Goal: Navigation & Orientation: Find specific page/section

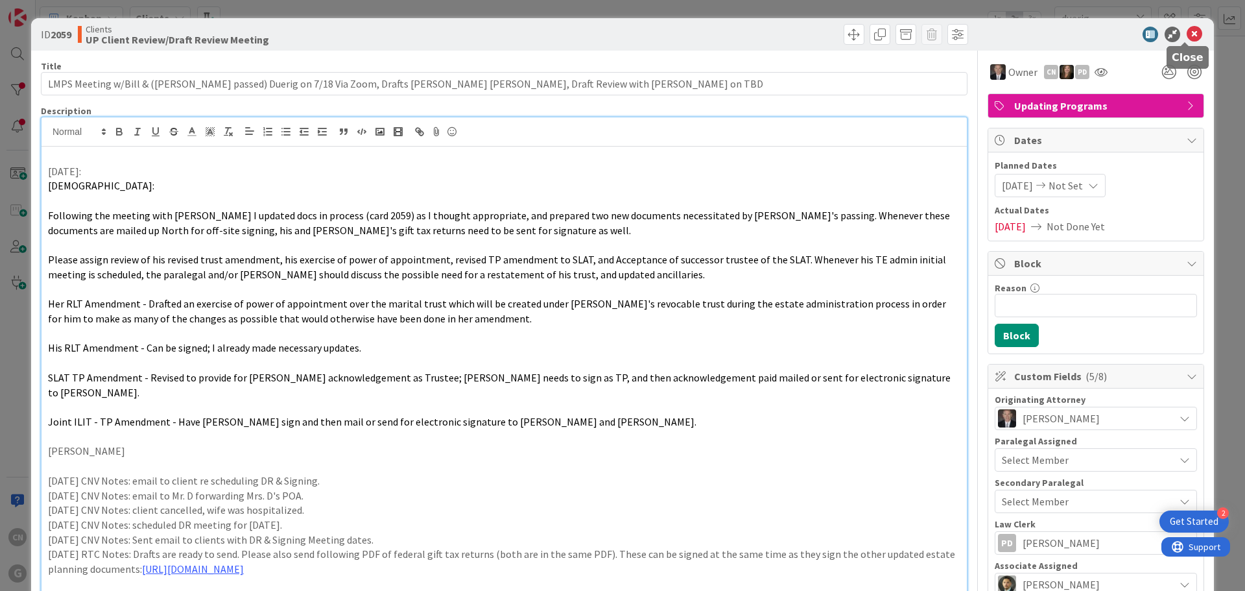
click at [995, 36] on icon at bounding box center [1195, 35] width 16 height 16
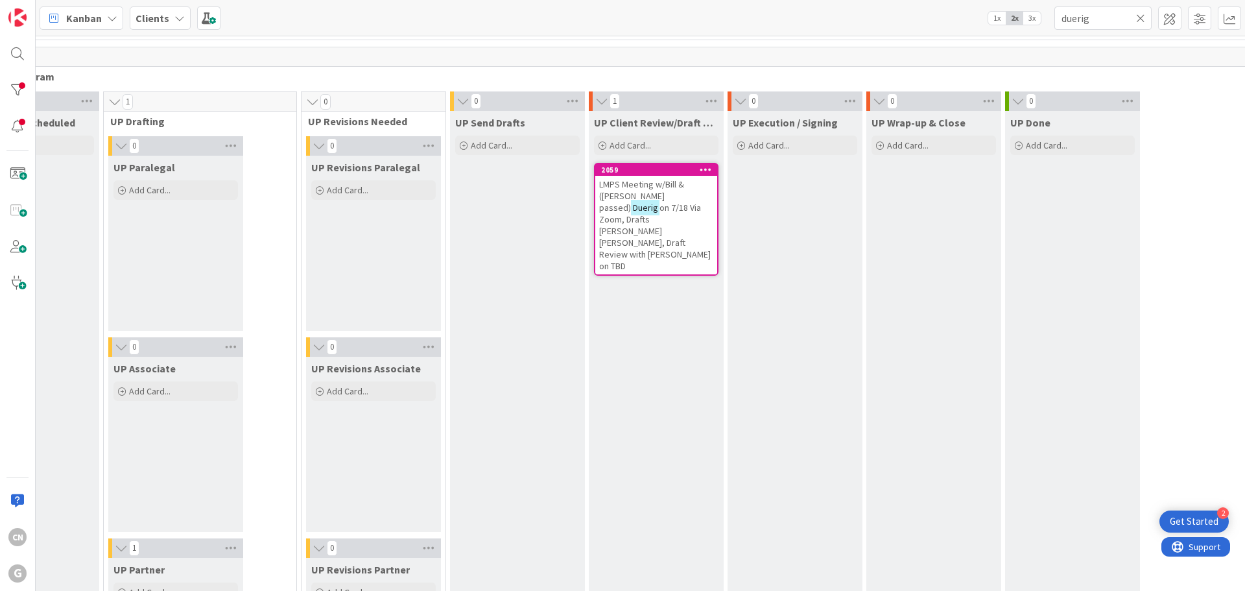
scroll to position [1852, 225]
click at [599, 213] on span "on 7/18 Via Zoom, Drafts [PERSON_NAME] [PERSON_NAME], Draft Review with [PERSON…" at bounding box center [655, 237] width 112 height 70
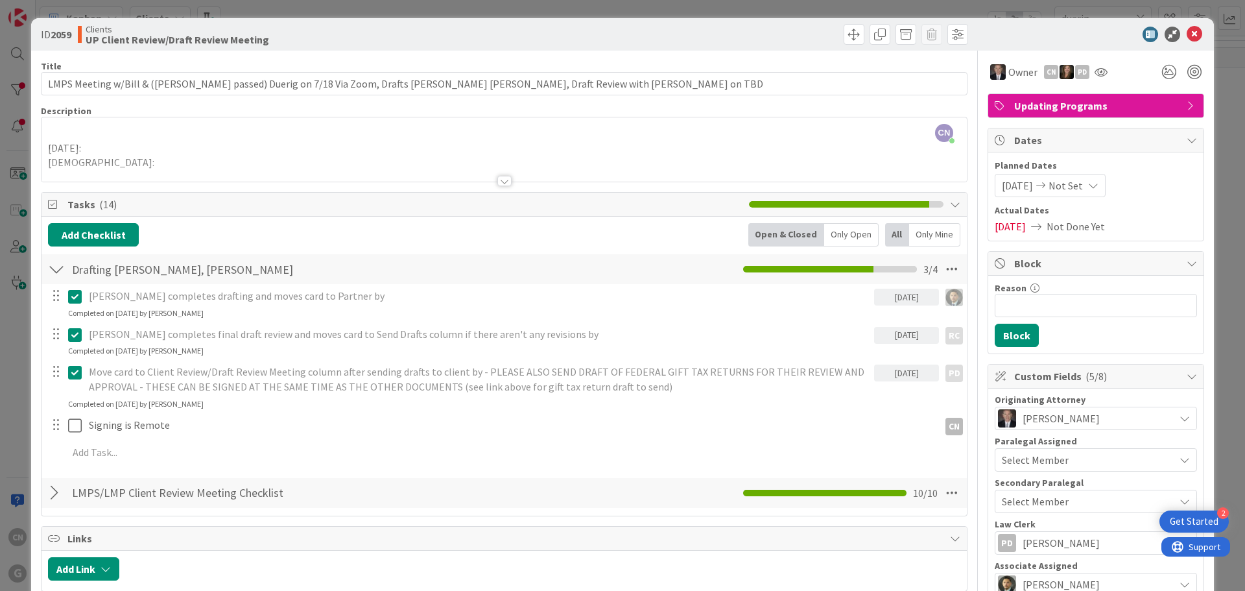
click at [498, 180] on div at bounding box center [504, 181] width 14 height 10
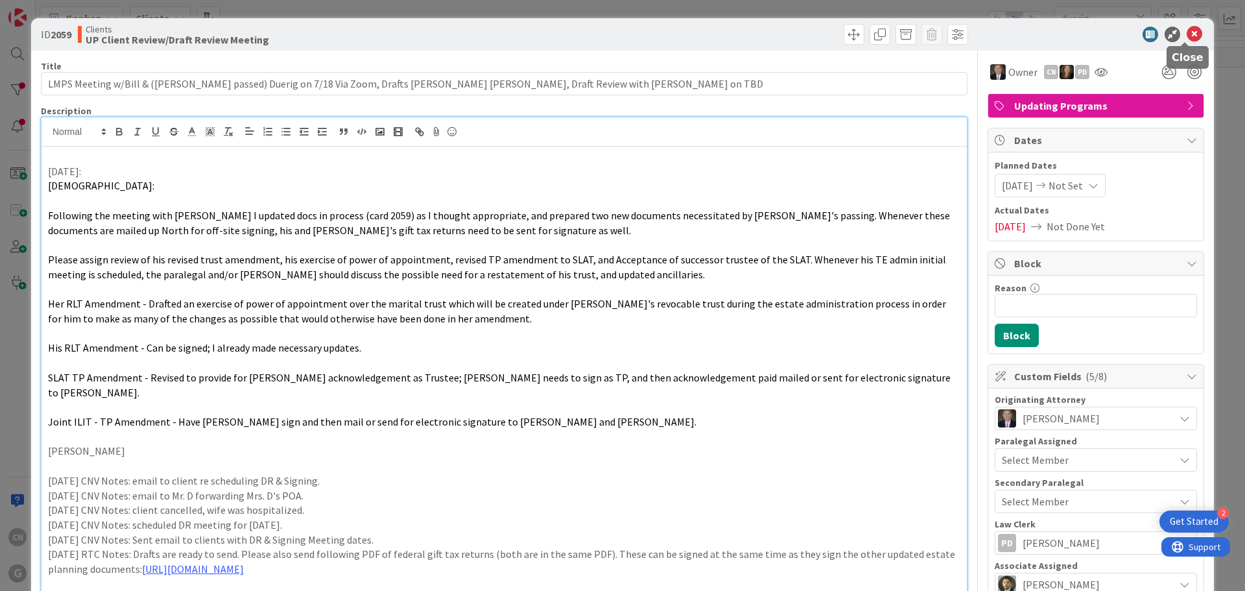
click at [995, 36] on icon at bounding box center [1195, 35] width 16 height 16
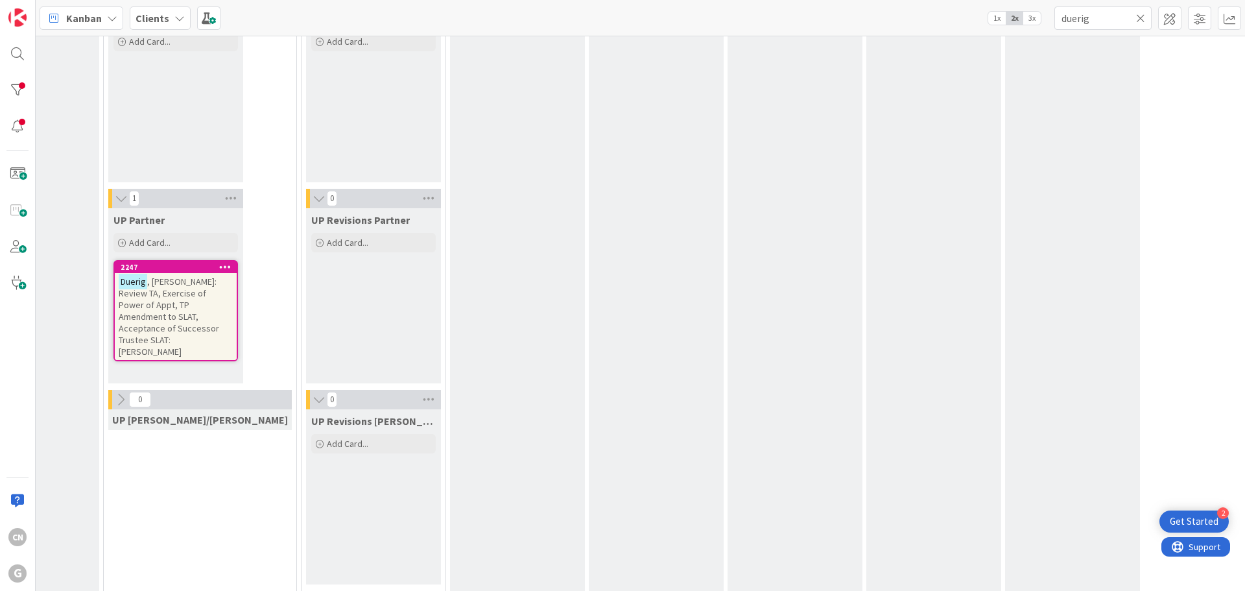
scroll to position [2234, 225]
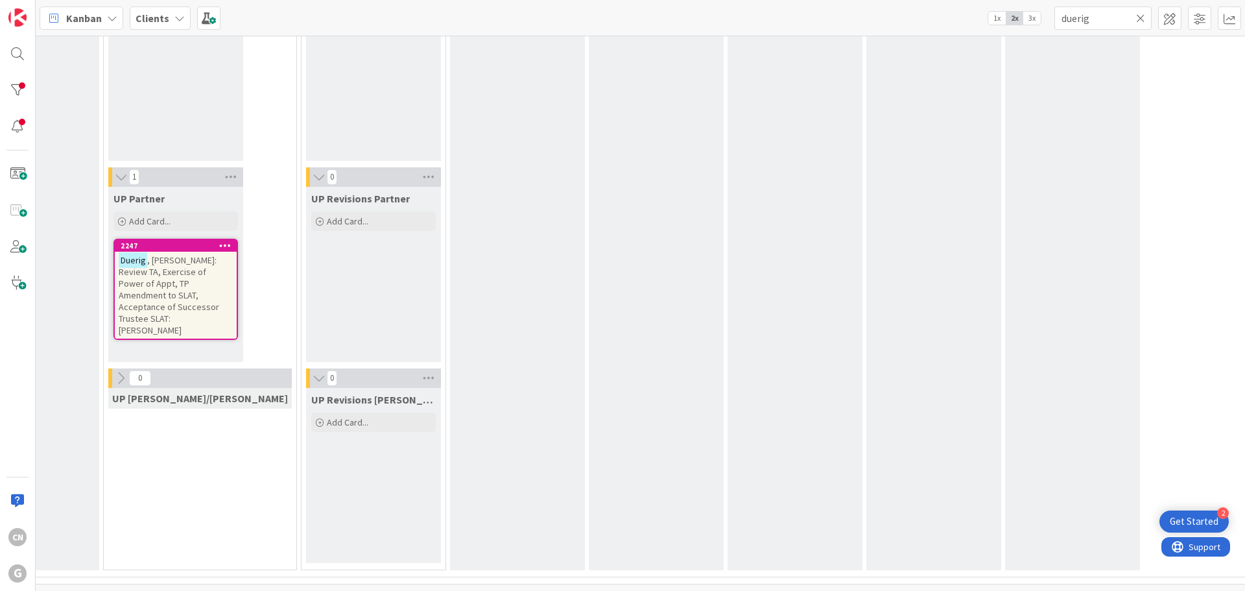
click at [172, 284] on span ", [PERSON_NAME]: Review TA, Exercise of Power of Appt, TP Amendment to SLAT, Ac…" at bounding box center [169, 295] width 101 height 82
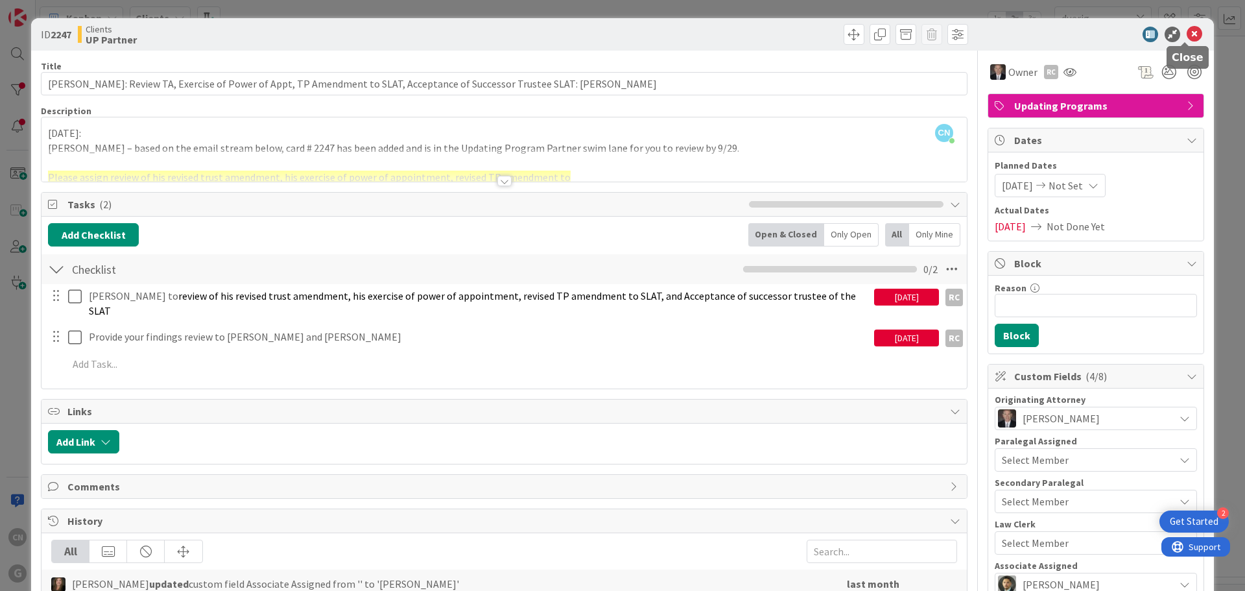
click at [995, 37] on icon at bounding box center [1195, 35] width 16 height 16
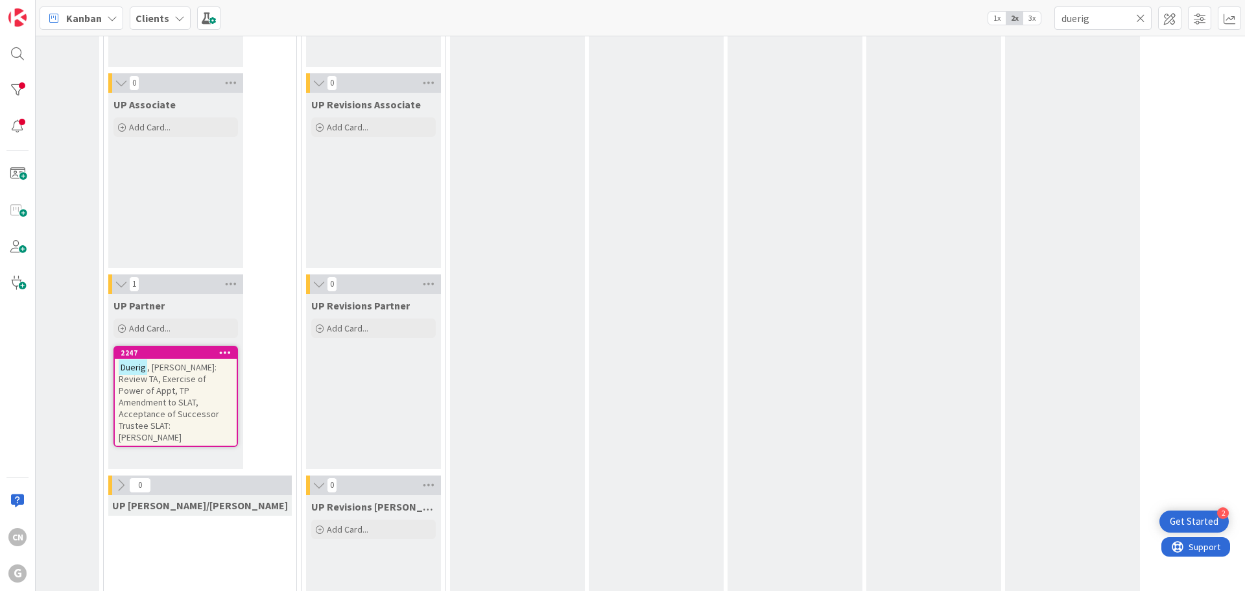
scroll to position [2234, 225]
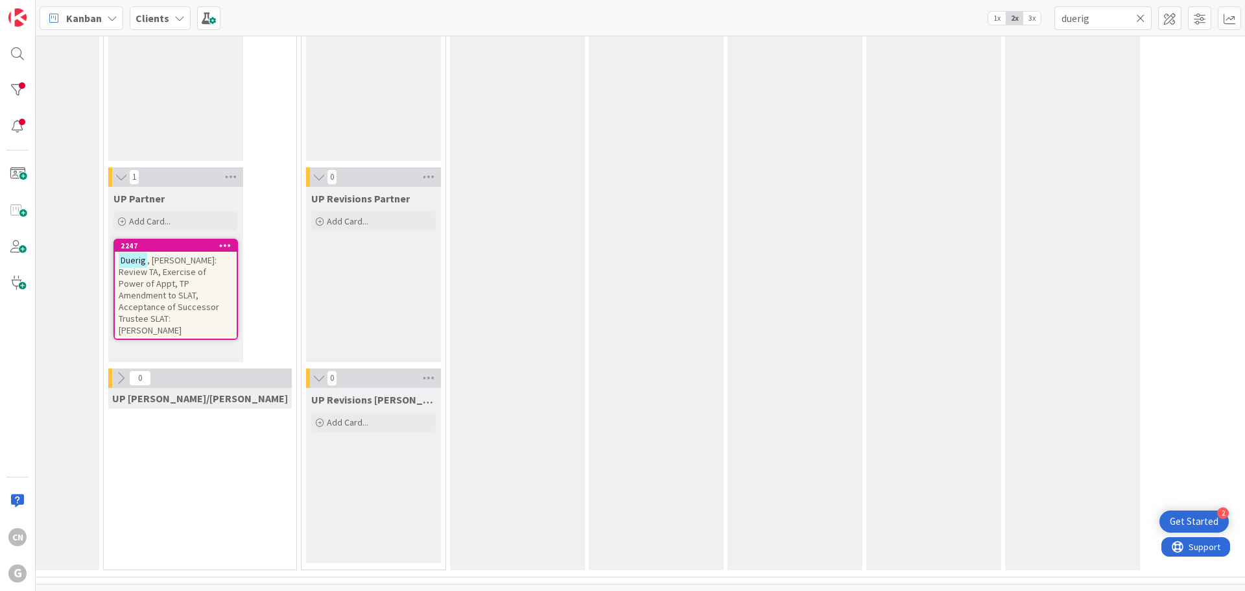
click at [157, 285] on span ", [PERSON_NAME]: Review TA, Exercise of Power of Appt, TP Amendment to SLAT, Ac…" at bounding box center [169, 295] width 101 height 82
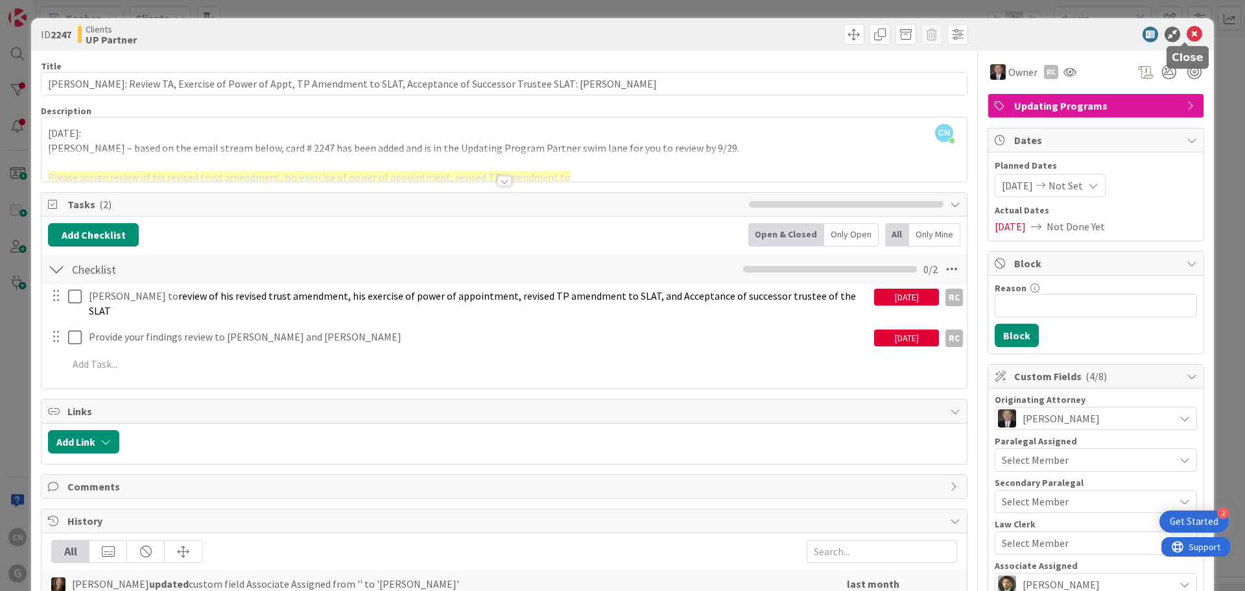
click at [995, 30] on icon at bounding box center [1195, 35] width 16 height 16
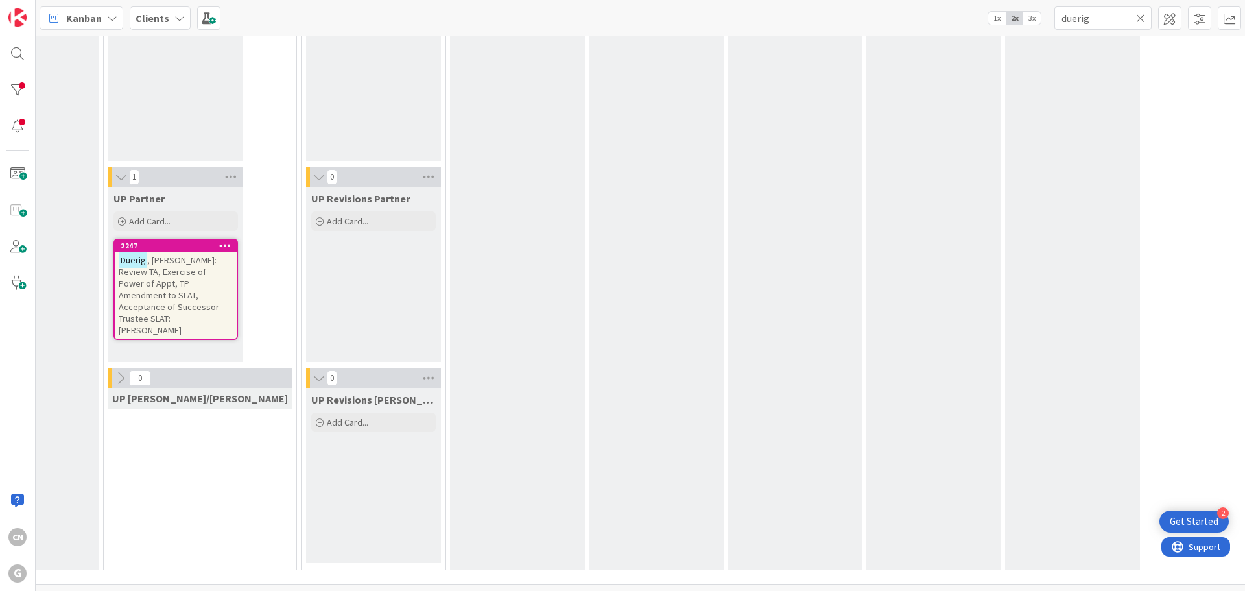
click at [152, 283] on span ", [PERSON_NAME]: Review TA, Exercise of Power of Appt, TP Amendment to SLAT, Ac…" at bounding box center [169, 295] width 101 height 82
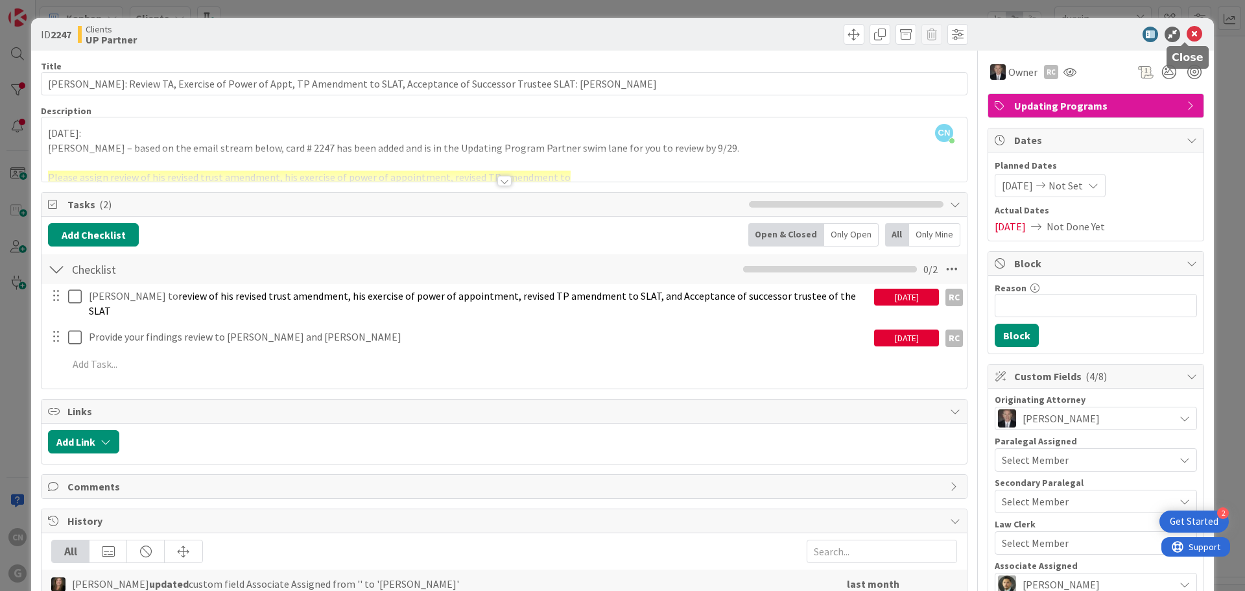
click at [995, 34] on icon at bounding box center [1195, 35] width 16 height 16
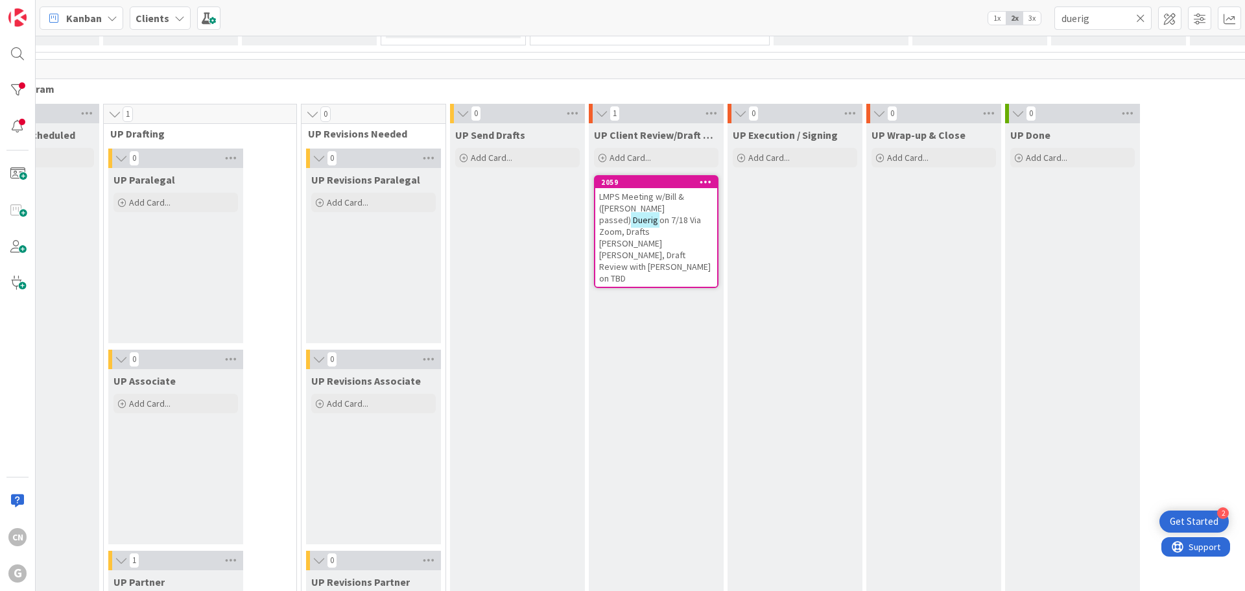
scroll to position [1840, 225]
click at [599, 220] on span "on 7/18 Via Zoom, Drafts [PERSON_NAME] [PERSON_NAME], Draft Review with [PERSON…" at bounding box center [655, 250] width 112 height 70
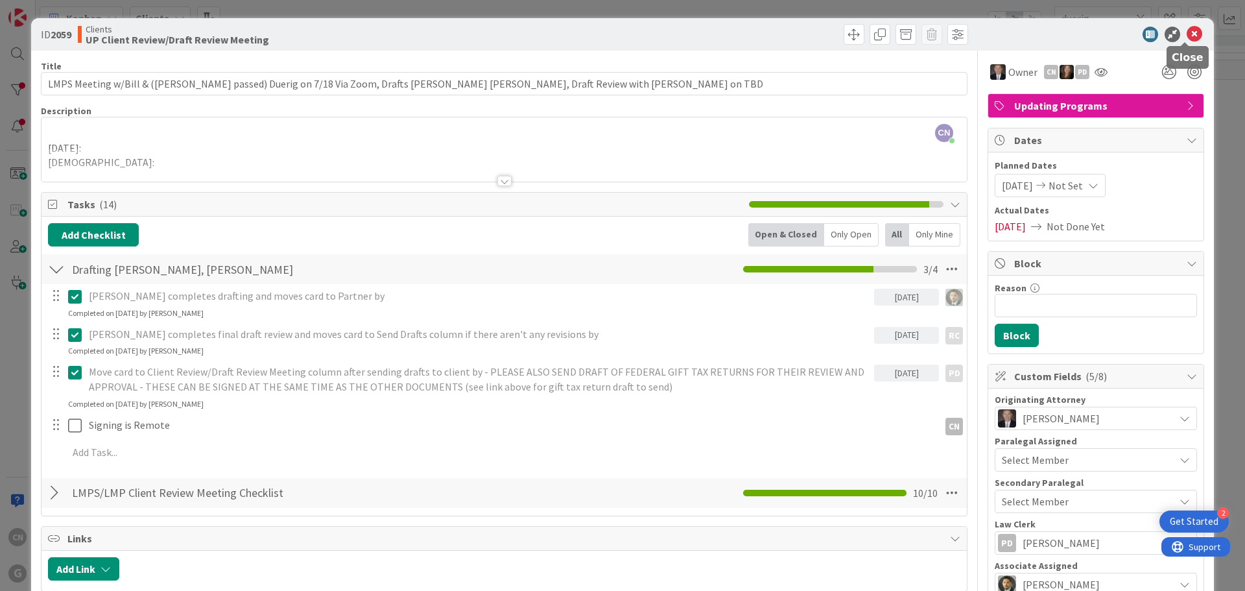
click at [995, 32] on icon at bounding box center [1195, 35] width 16 height 16
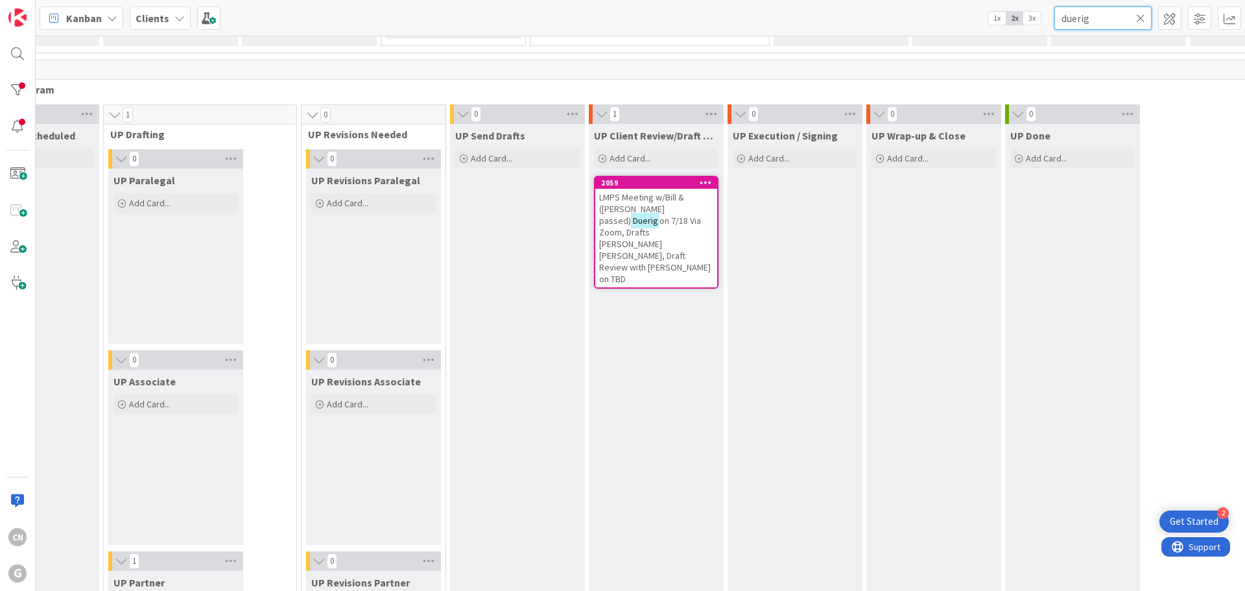
drag, startPoint x: 1114, startPoint y: 19, endPoint x: 964, endPoint y: 25, distance: 149.9
click at [964, 25] on div "Kanban Clients 1x 2x 3x duerig" at bounding box center [641, 18] width 1210 height 36
type input "[PERSON_NAME]"
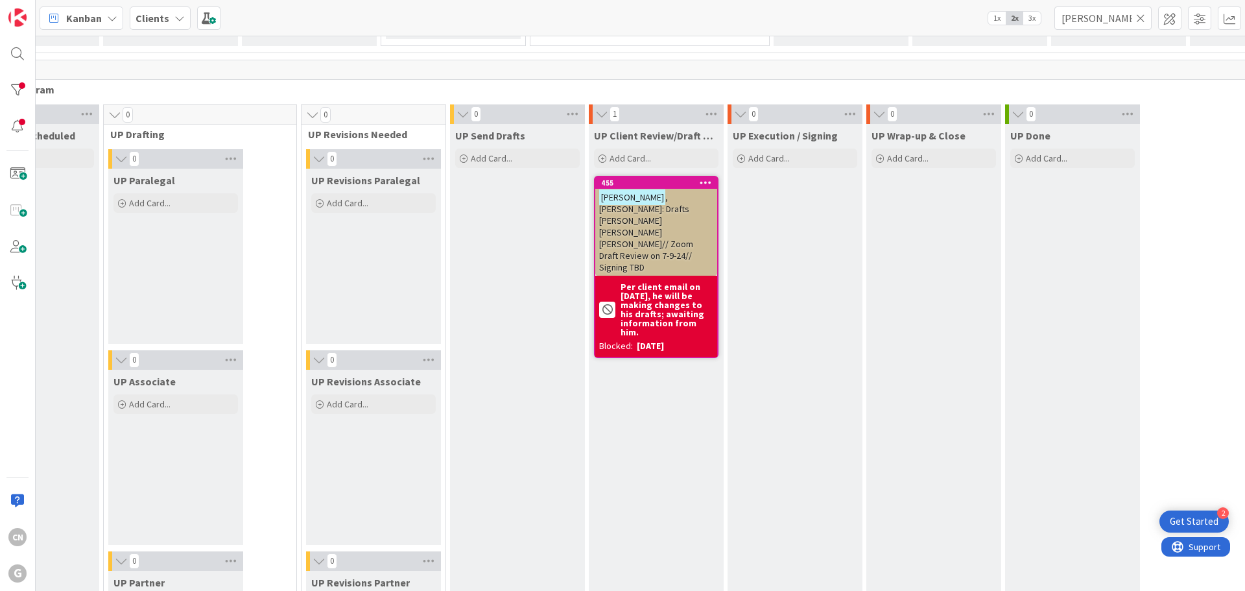
click at [589, 388] on div "UP Client Review/Draft Review Meeting Add Card... 455 [PERSON_NAME]: Drafts [PE…" at bounding box center [656, 539] width 135 height 830
click at [611, 207] on span ", [PERSON_NAME]: Drafts [PERSON_NAME] [PERSON_NAME] [PERSON_NAME]// Zoom Draft …" at bounding box center [646, 232] width 94 height 82
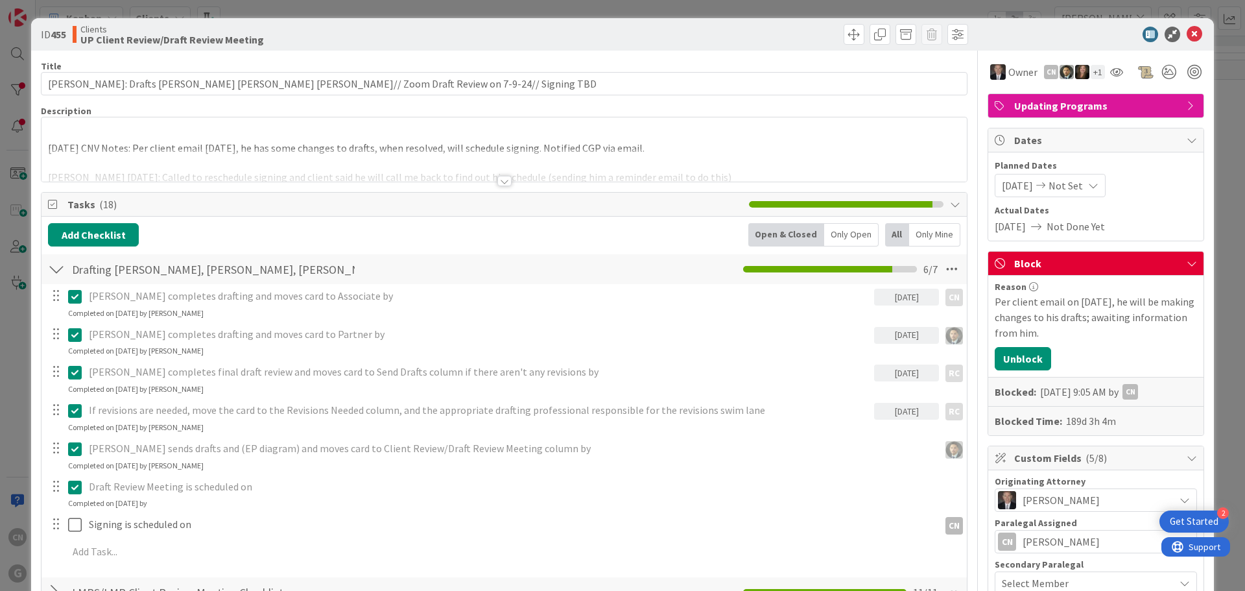
click at [62, 135] on div "[DATE] CNV Notes: Per client email [DATE], he has some changes to drafts, when …" at bounding box center [504, 149] width 925 height 64
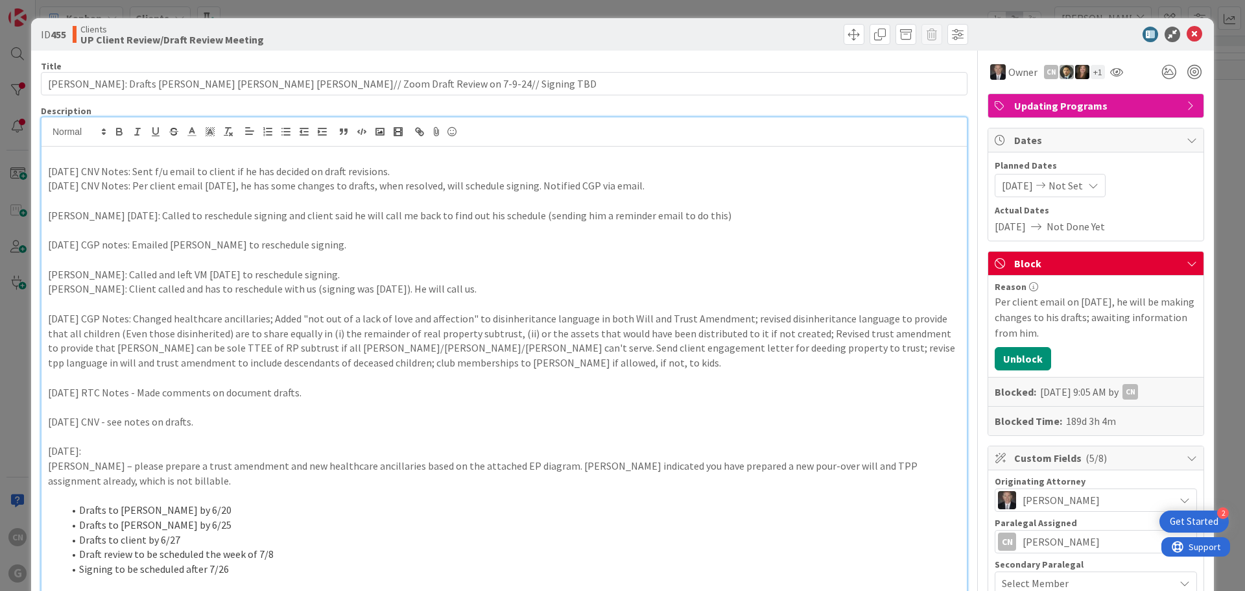
click at [80, 159] on p at bounding box center [504, 156] width 912 height 15
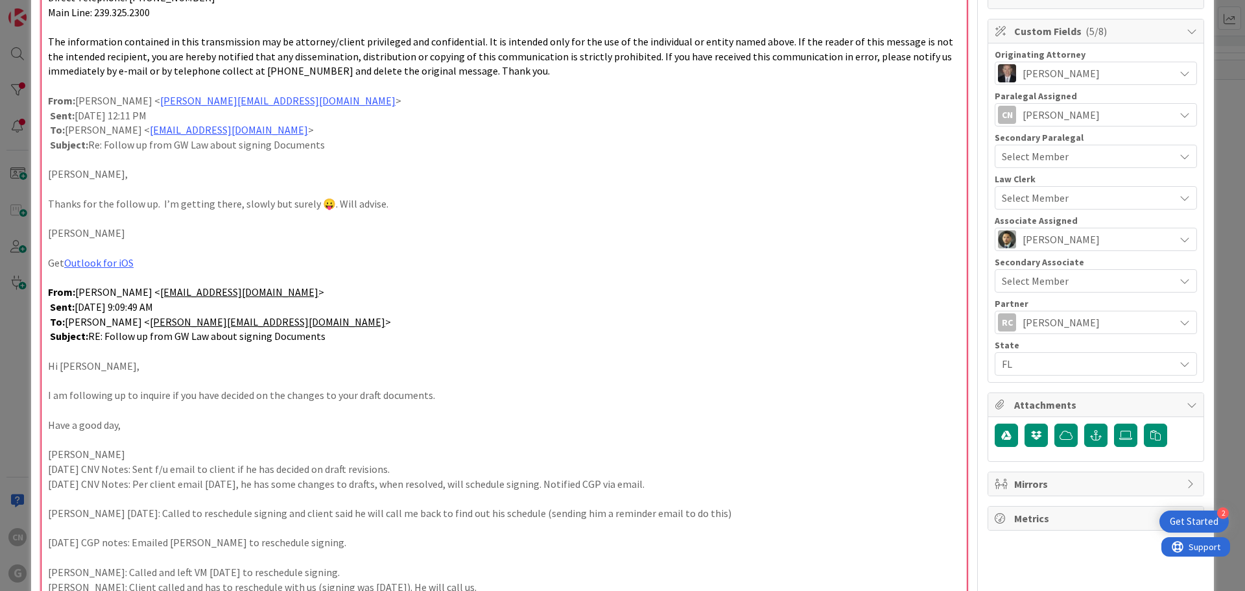
scroll to position [426, 0]
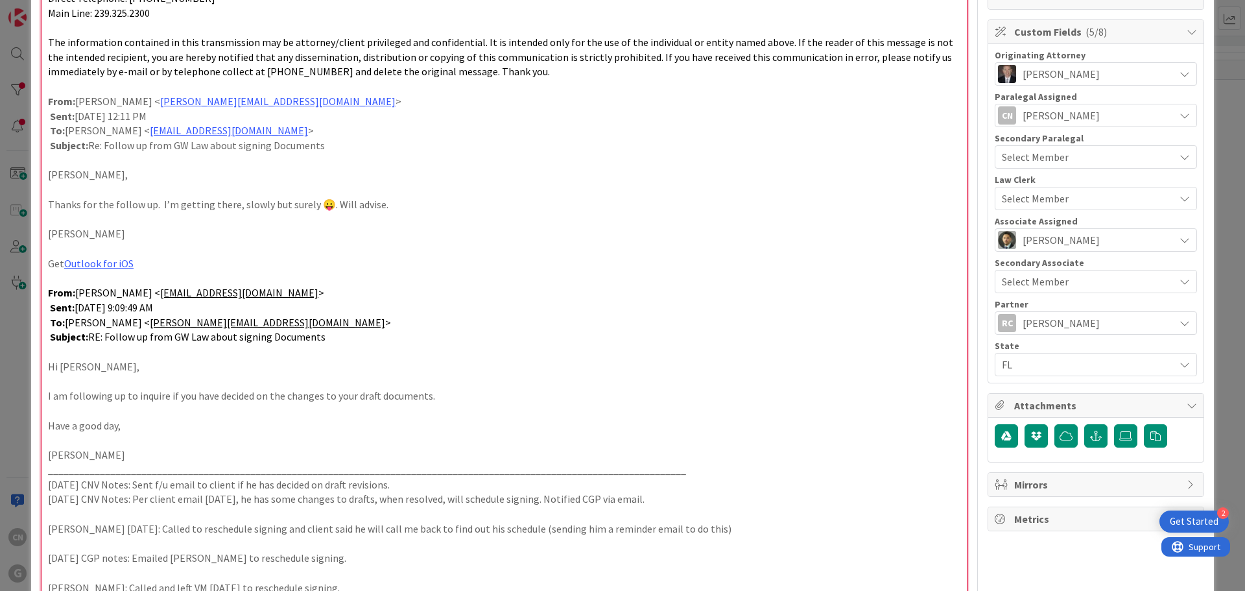
drag, startPoint x: 390, startPoint y: 484, endPoint x: 50, endPoint y: 489, distance: 339.9
click at [50, 489] on p "[DATE] CNV Notes: Sent f/u email to client if he has decided on draft revisions." at bounding box center [504, 484] width 912 height 15
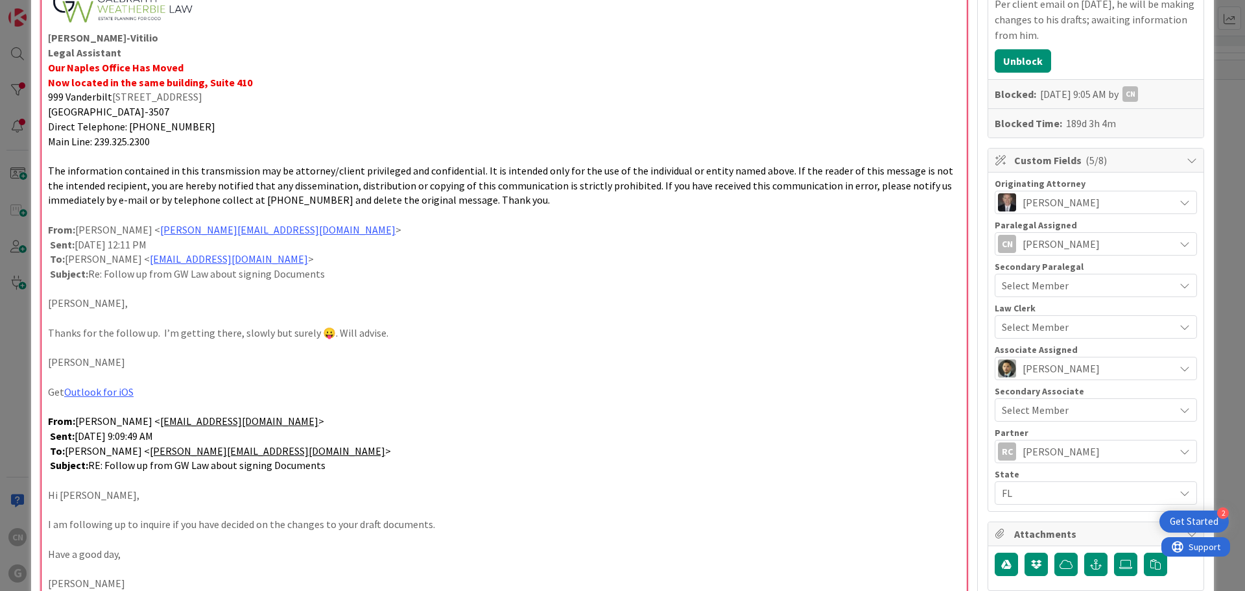
scroll to position [297, 0]
drag, startPoint x: 137, startPoint y: 396, endPoint x: 31, endPoint y: 390, distance: 106.6
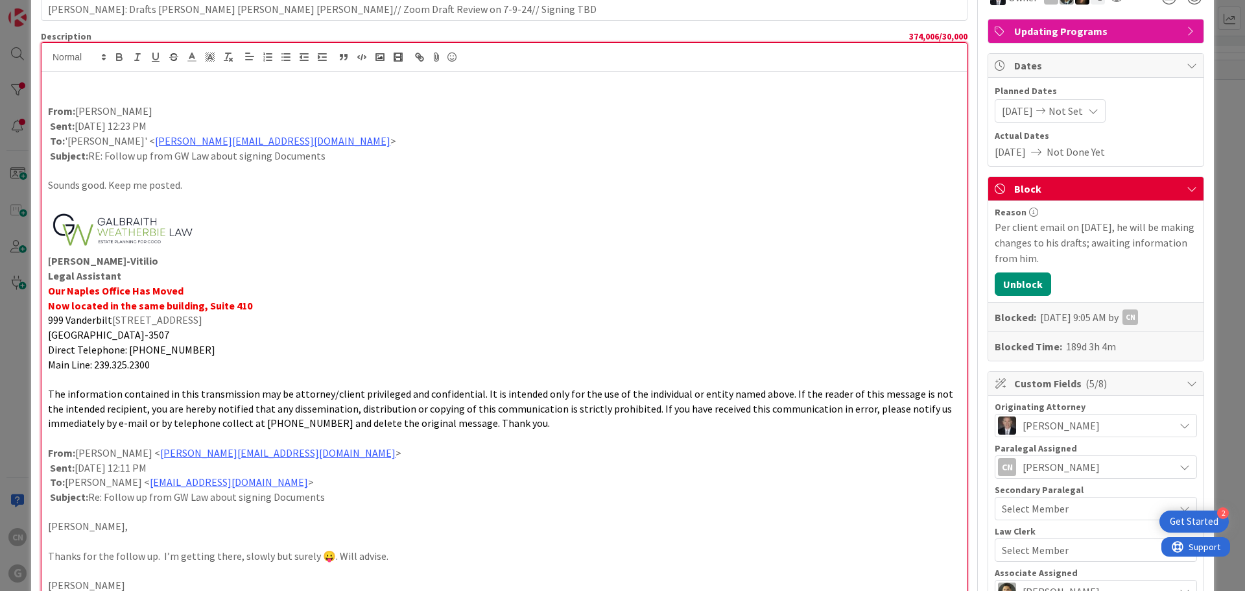
scroll to position [0, 0]
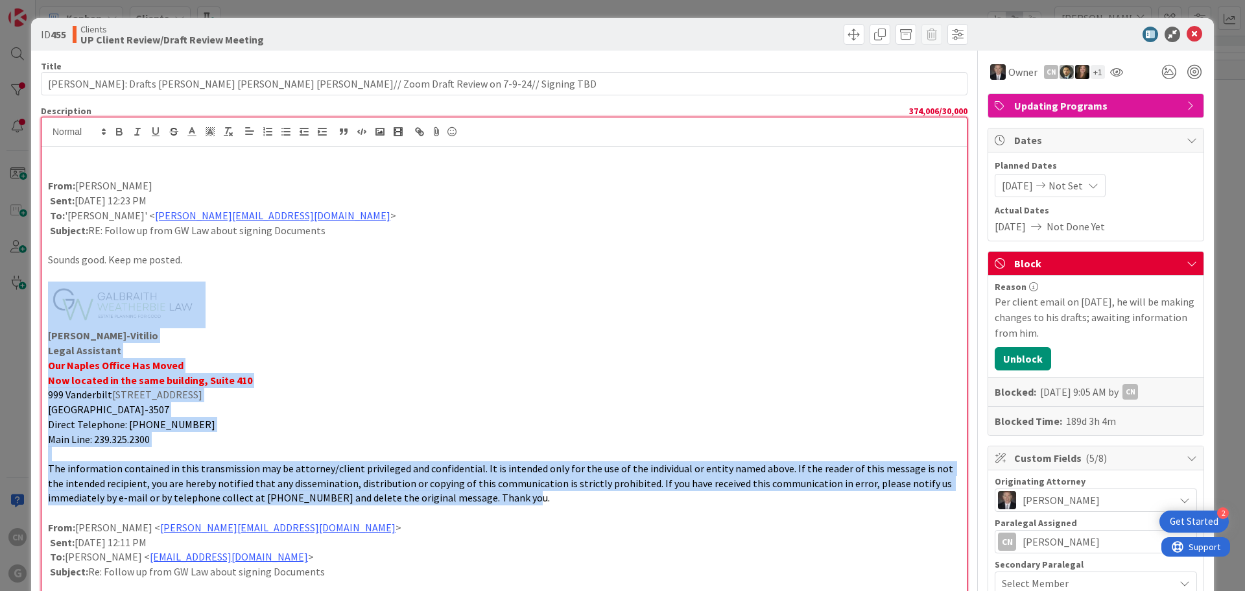
drag, startPoint x: 531, startPoint y: 495, endPoint x: 71, endPoint y: 283, distance: 507.2
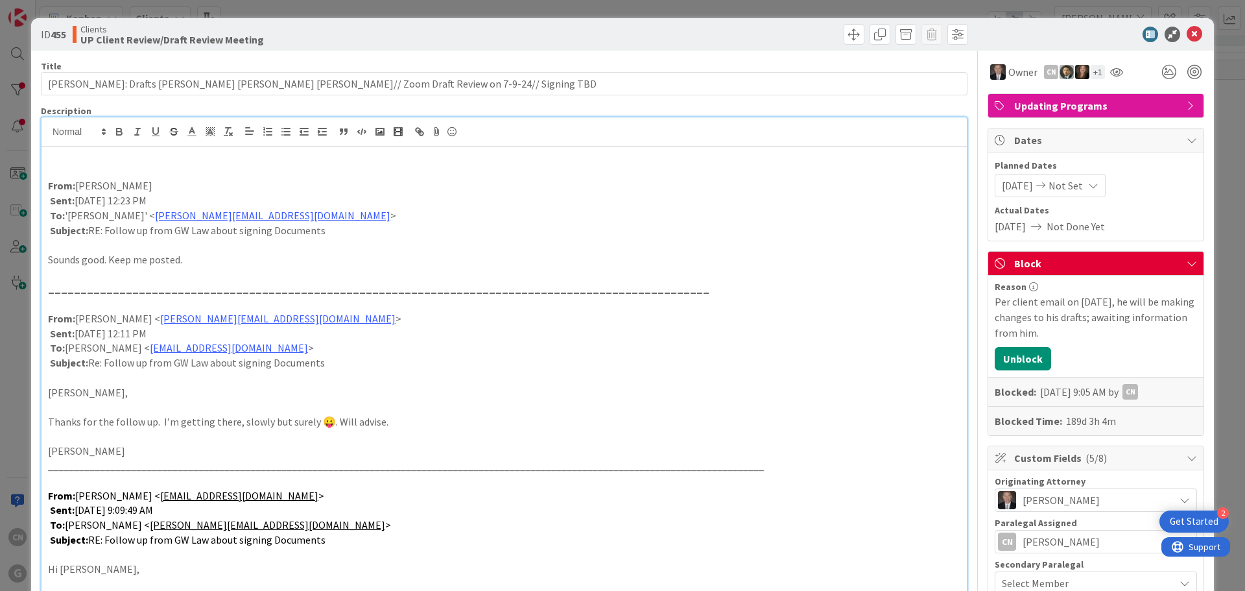
click at [99, 166] on p at bounding box center [504, 171] width 912 height 15
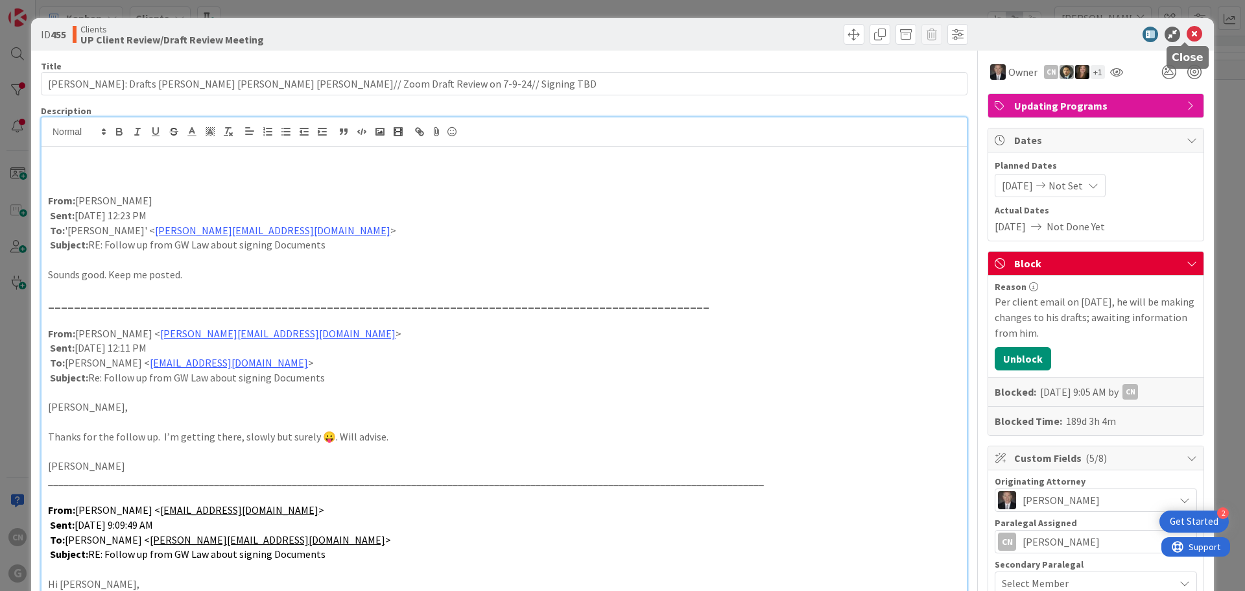
click at [995, 36] on icon at bounding box center [1195, 35] width 16 height 16
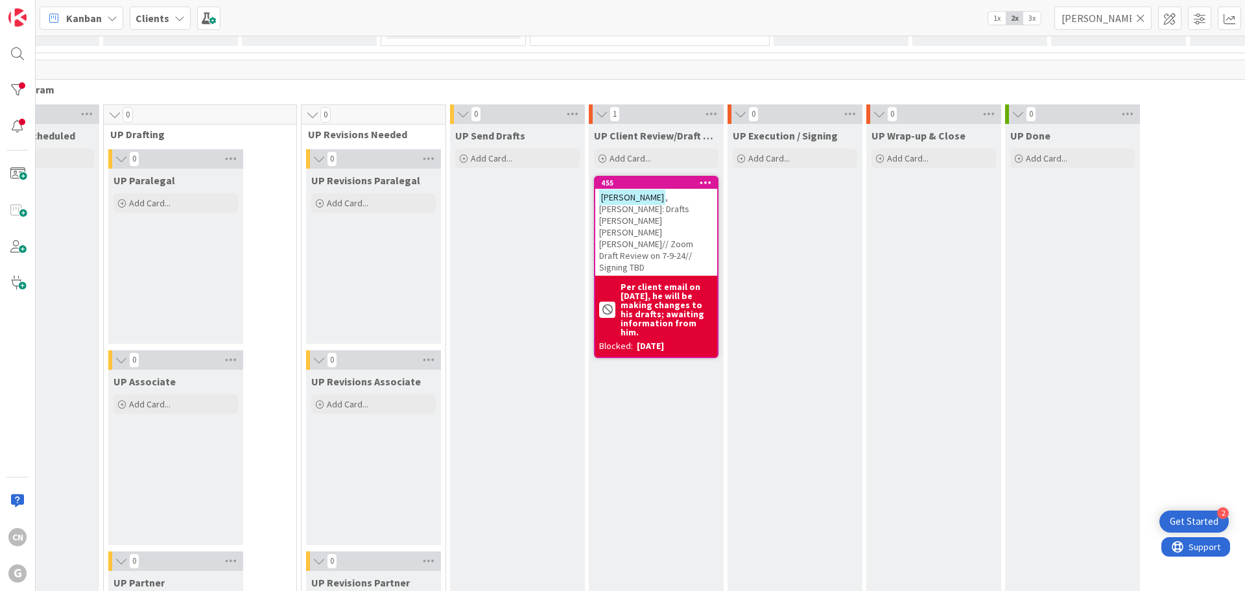
click at [179, 14] on icon at bounding box center [179, 18] width 10 height 10
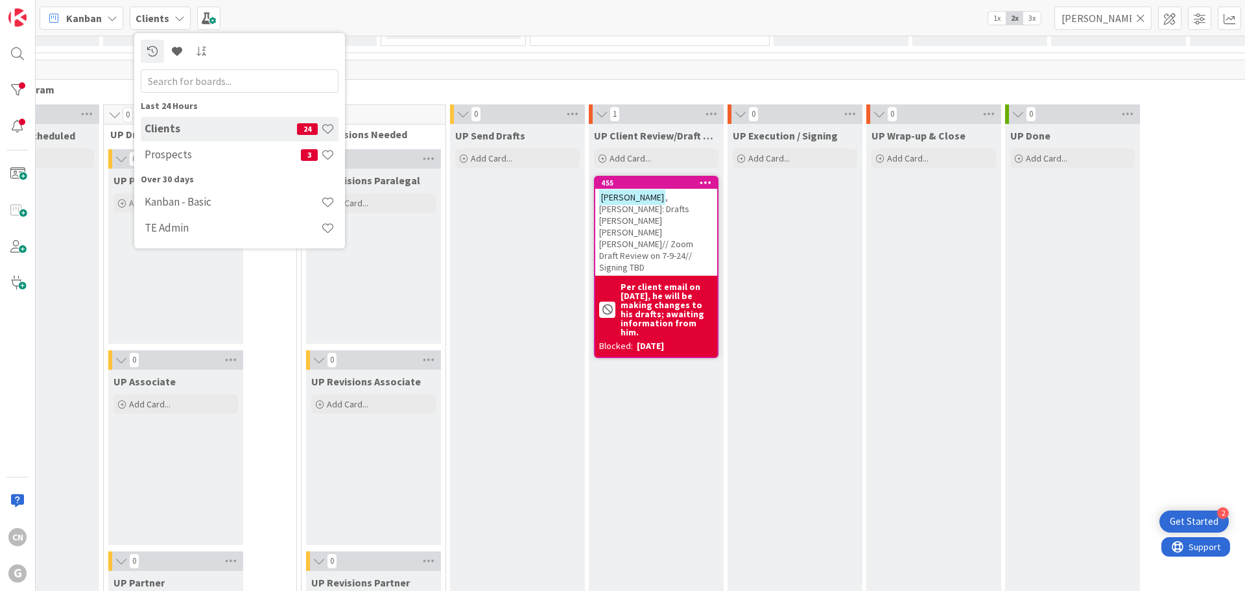
click at [171, 157] on h4 "Prospects" at bounding box center [223, 154] width 156 height 13
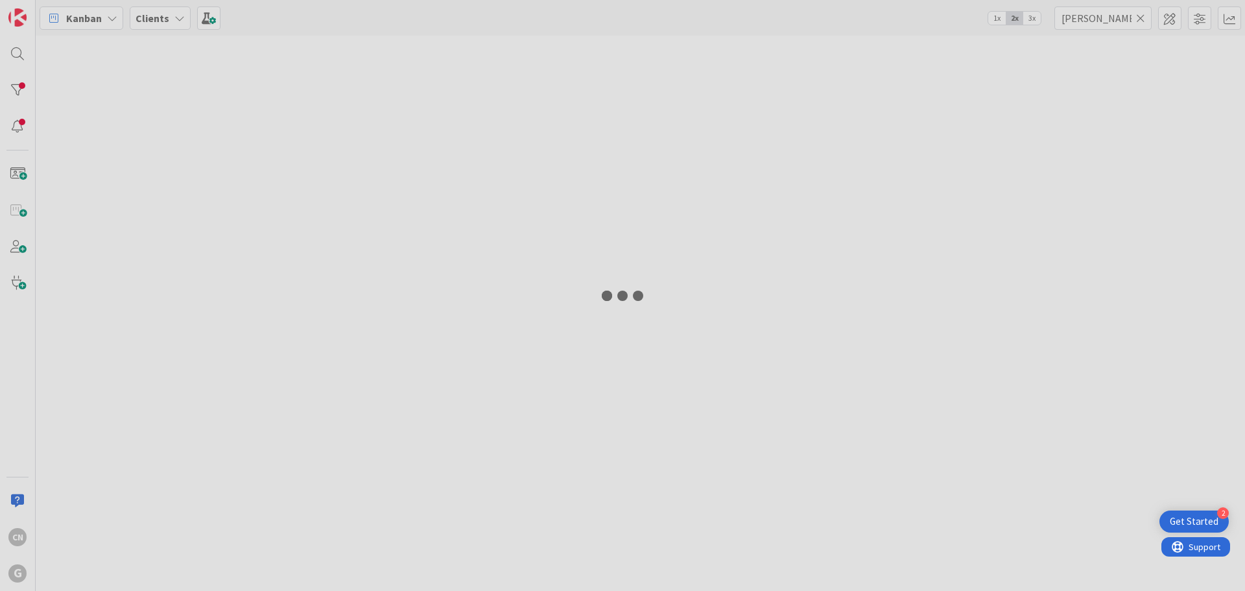
type input "[PERSON_NAME]"
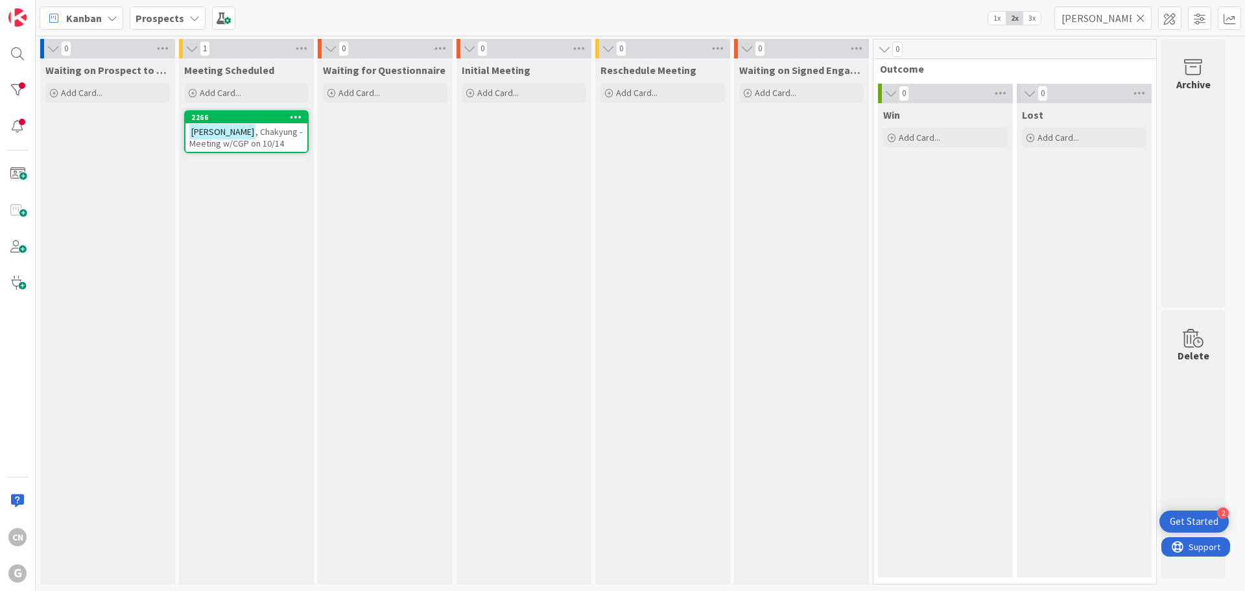
click at [995, 16] on icon at bounding box center [1140, 18] width 9 height 12
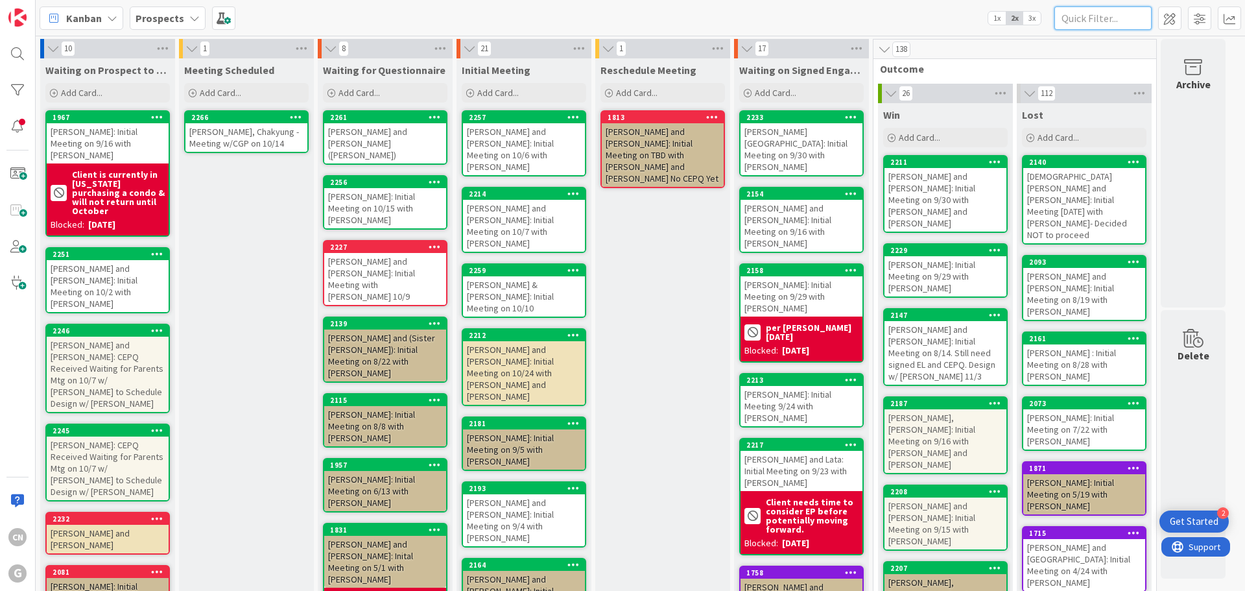
click at [995, 22] on input "text" at bounding box center [1103, 17] width 97 height 23
type input "initial"
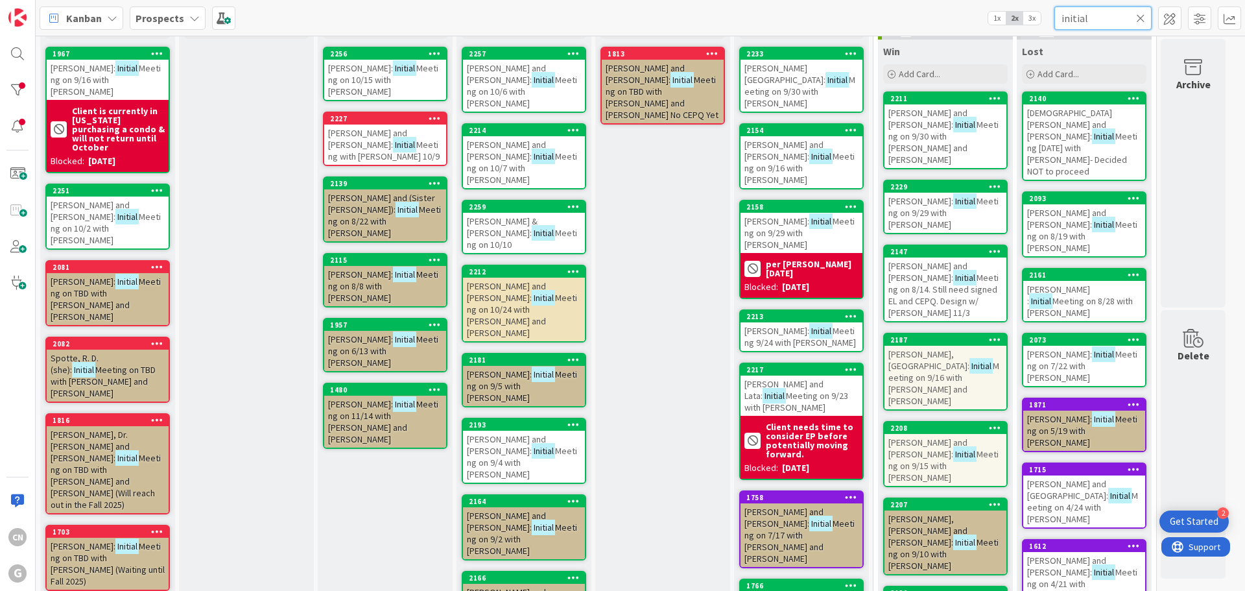
scroll to position [64, 0]
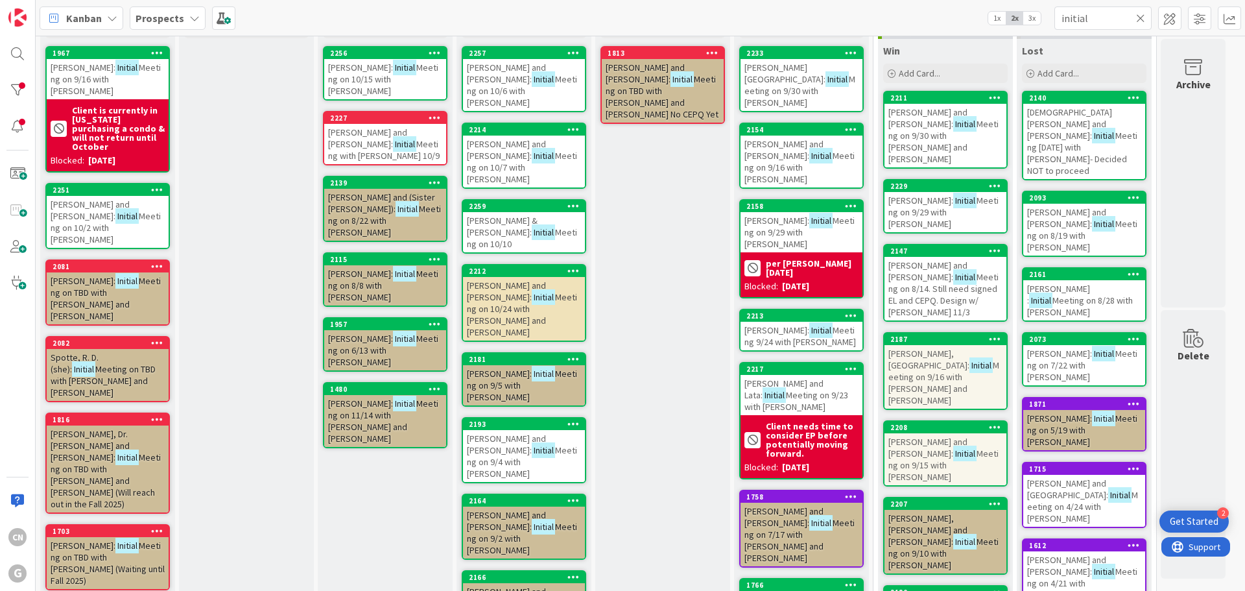
click at [518, 215] on span "[PERSON_NAME] & [PERSON_NAME]:" at bounding box center [502, 226] width 71 height 23
